Goal: Information Seeking & Learning: Learn about a topic

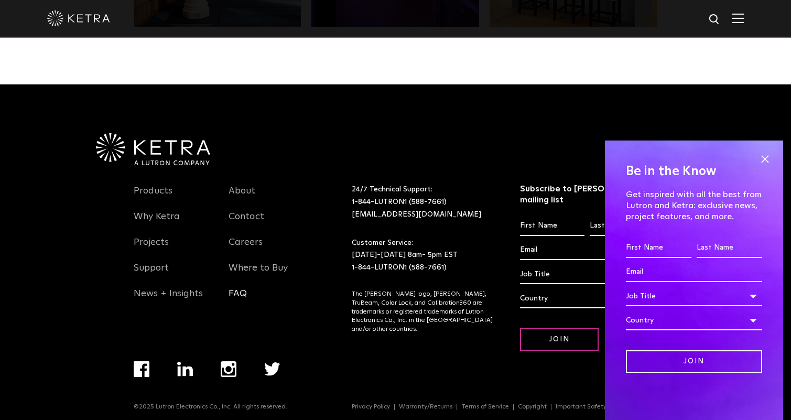
click at [237, 292] on link "FAQ" at bounding box center [238, 300] width 18 height 24
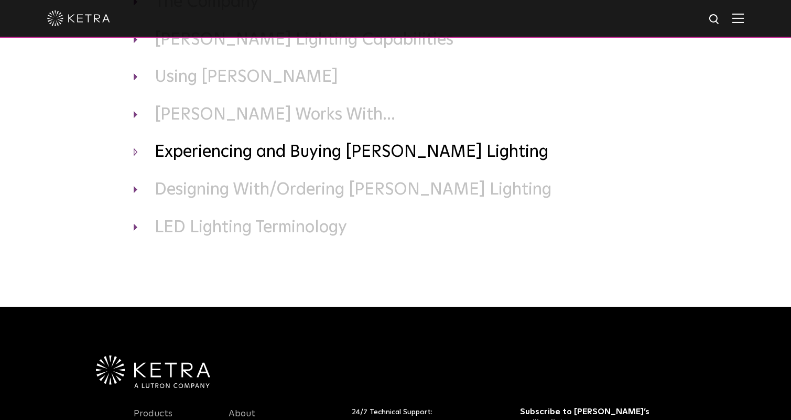
scroll to position [156, 0]
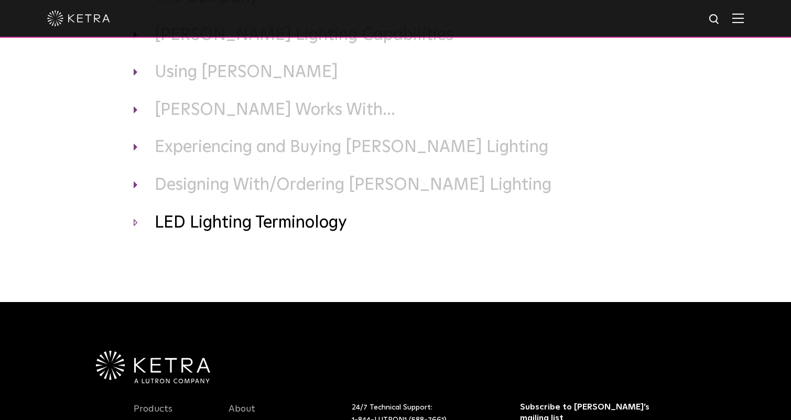
click at [202, 221] on h3 "LED Lighting Terminology" at bounding box center [396, 223] width 524 height 22
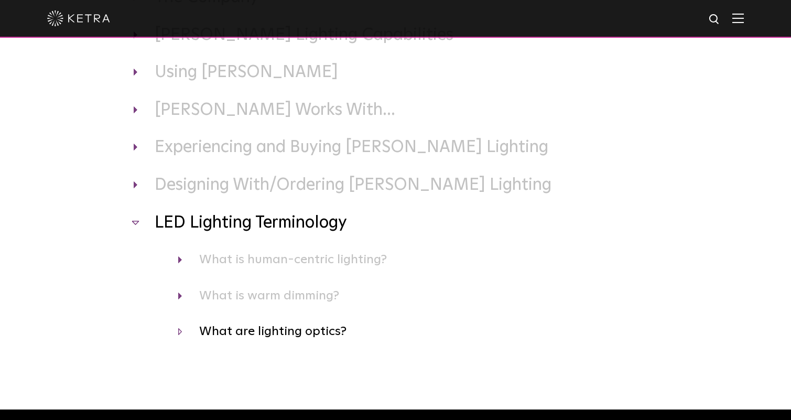
click at [289, 329] on h4 "What are lighting optics?" at bounding box center [418, 331] width 480 height 20
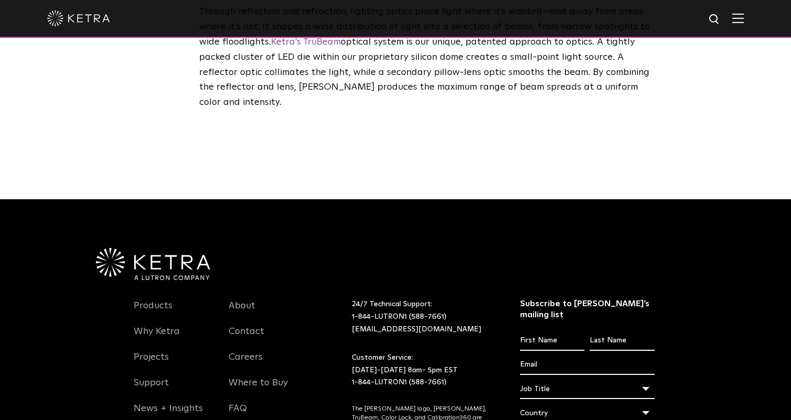
scroll to position [608, 0]
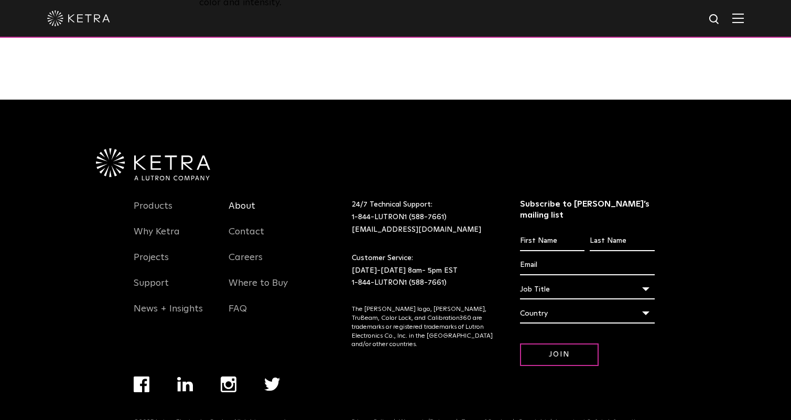
click at [245, 200] on link "About" at bounding box center [242, 212] width 27 height 24
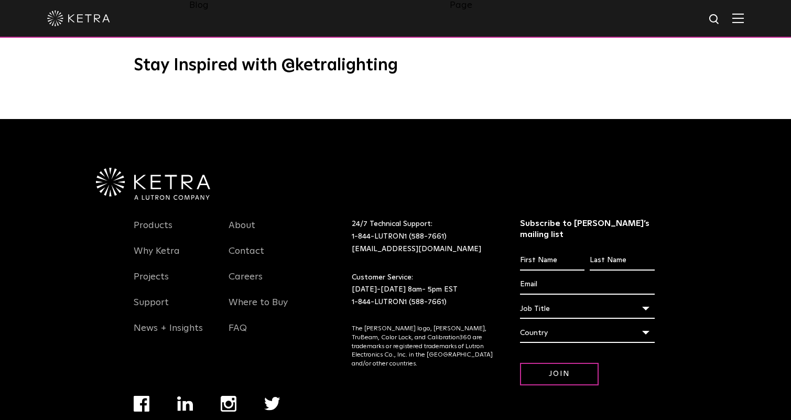
scroll to position [1349, 0]
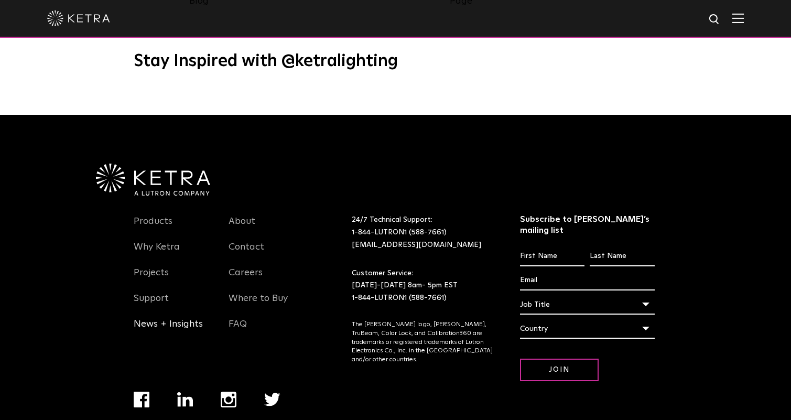
click at [171, 318] on link "News + Insights" at bounding box center [168, 330] width 69 height 24
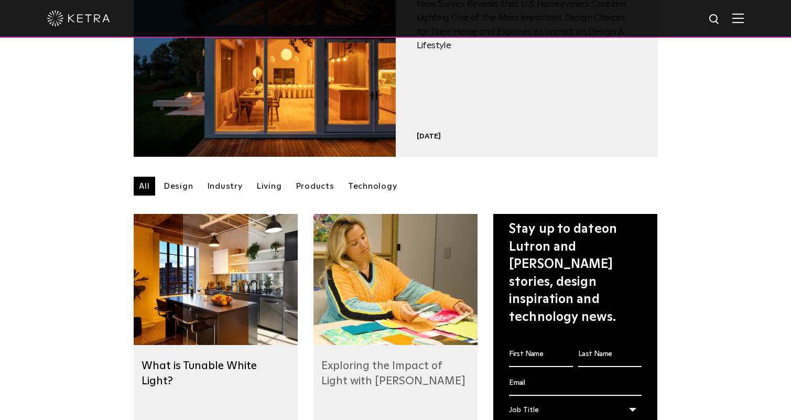
scroll to position [135, 0]
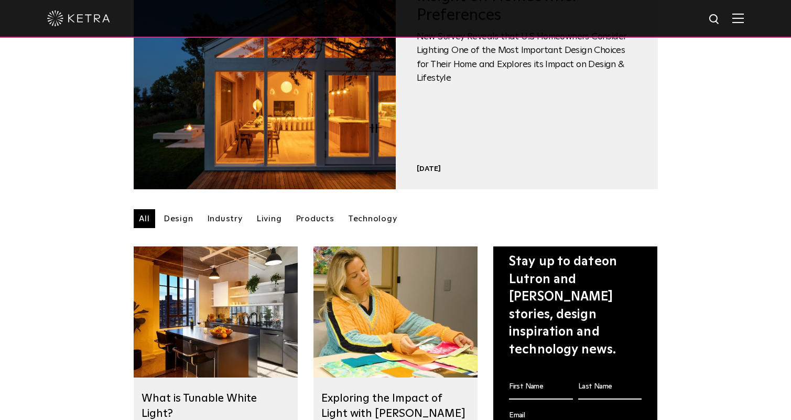
click at [173, 215] on link "Design" at bounding box center [178, 218] width 40 height 19
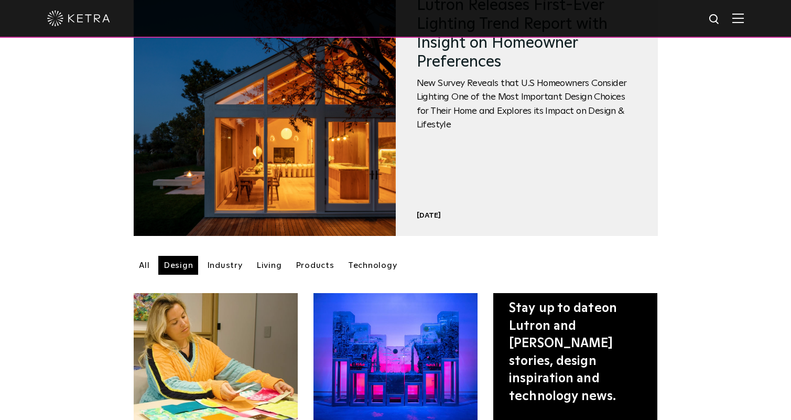
scroll to position [86, 0]
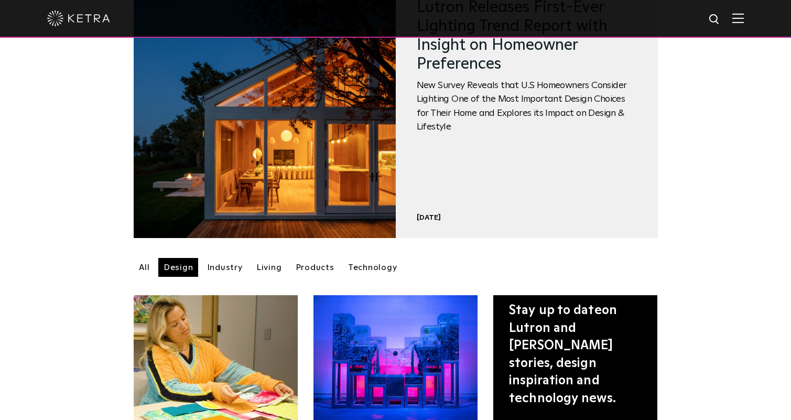
click at [223, 266] on link "Industry" at bounding box center [225, 267] width 46 height 19
click at [234, 264] on link "Industry" at bounding box center [225, 267] width 46 height 19
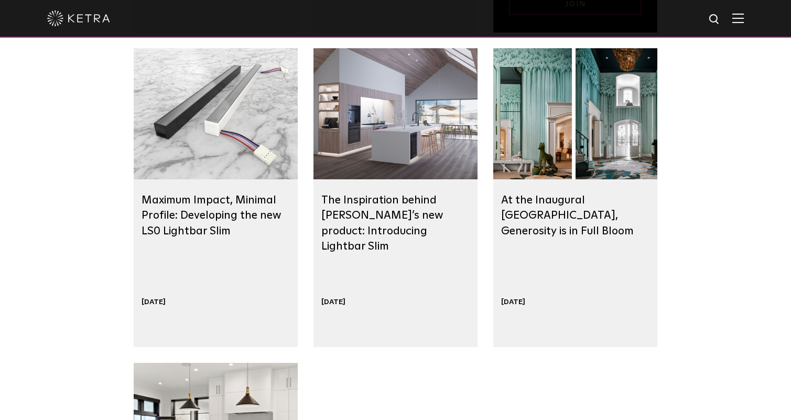
scroll to position [648, 0]
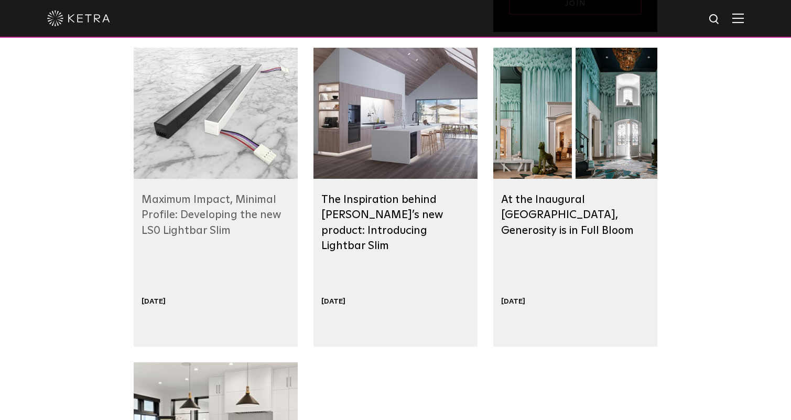
click at [195, 229] on link "Maximum Impact, Minimal Profile: Developing the new LS0 Lightbar Slim" at bounding box center [211, 215] width 139 height 42
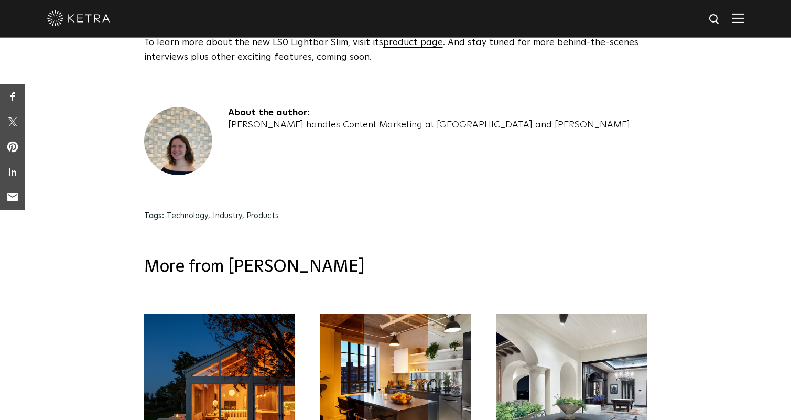
scroll to position [3277, 0]
